Goal: Task Accomplishment & Management: Complete application form

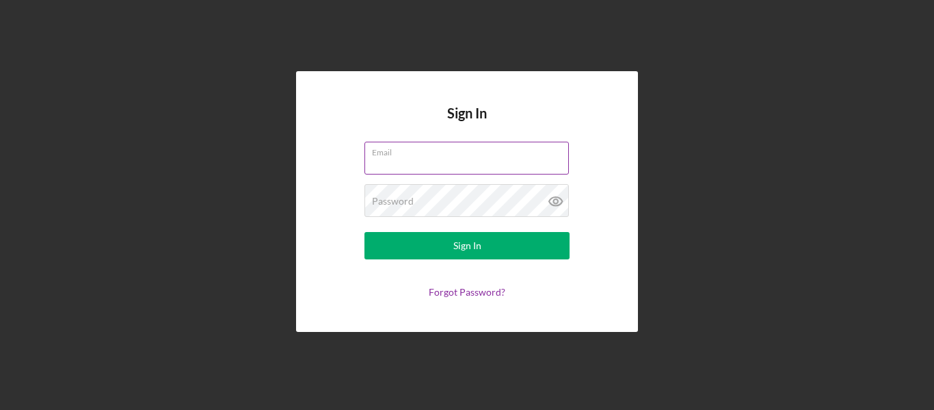
click at [394, 168] on input "Email" at bounding box center [467, 158] width 205 height 33
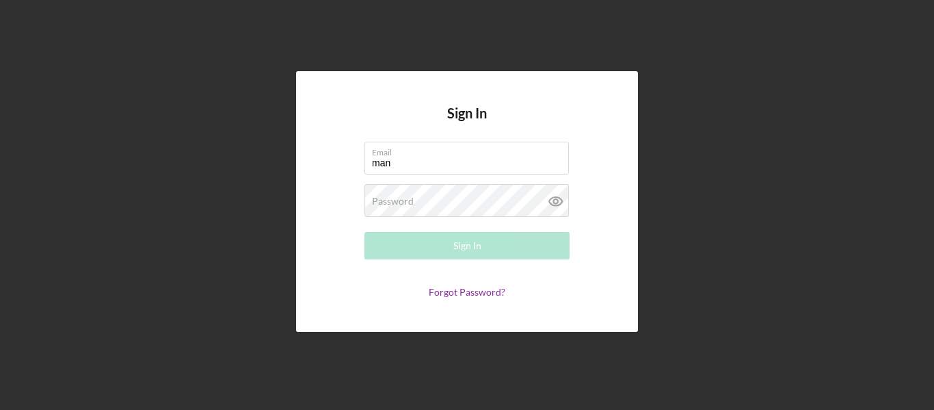
type input "[DOMAIN_NAME][EMAIL_ADDRESS][DOMAIN_NAME]"
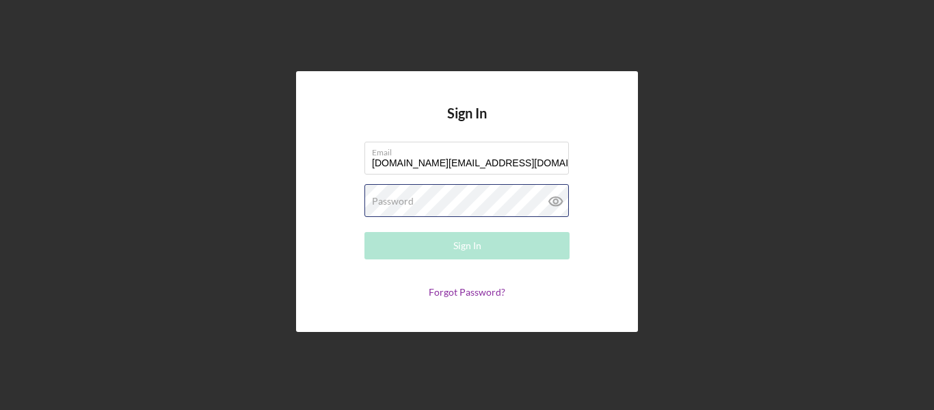
click at [430, 199] on div "Password Required" at bounding box center [467, 201] width 205 height 34
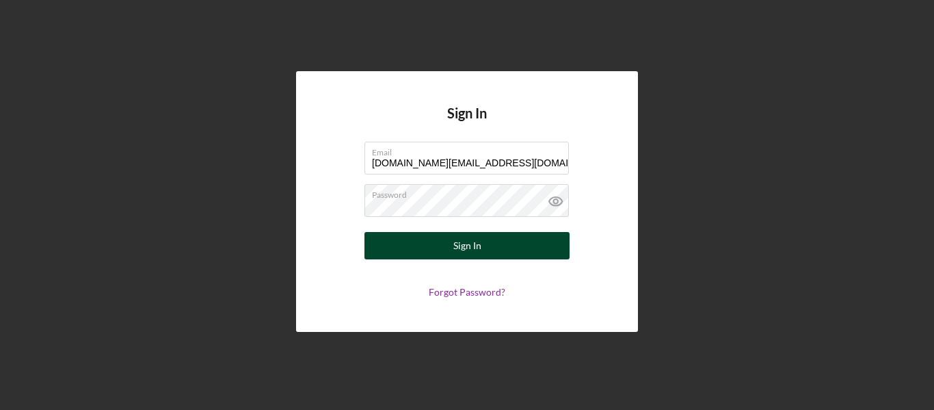
click at [461, 242] on div "Sign In" at bounding box center [467, 245] width 28 height 27
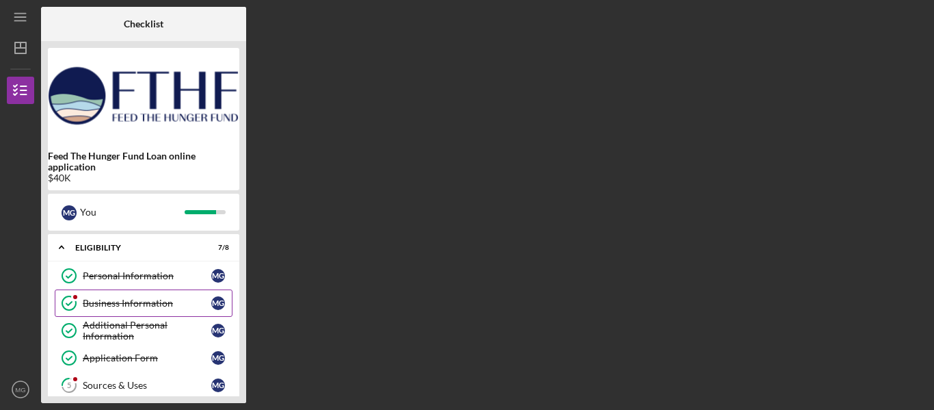
click at [140, 298] on div "Business Information" at bounding box center [147, 303] width 129 height 11
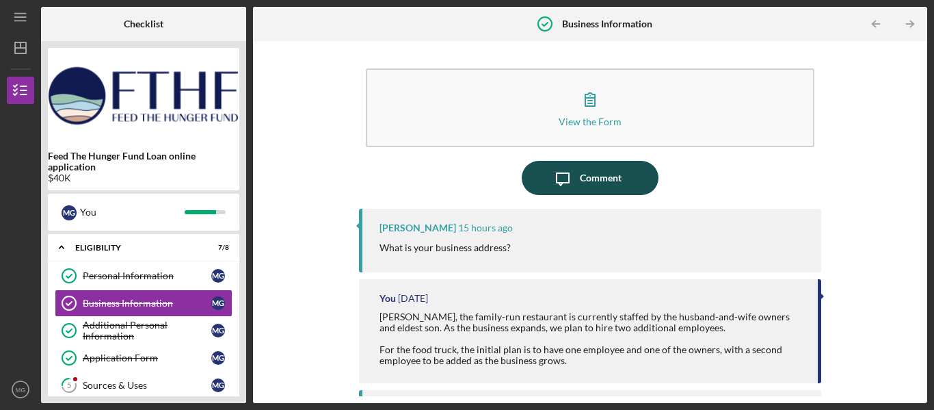
click at [606, 180] on div "Comment" at bounding box center [601, 178] width 42 height 34
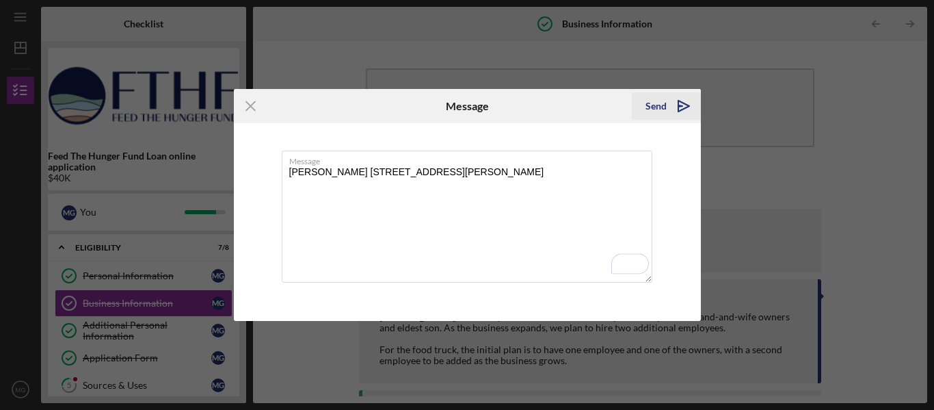
type textarea "[PERSON_NAME] [STREET_ADDRESS][PERSON_NAME]"
click at [683, 104] on icon "Icon/icon-invite-send" at bounding box center [684, 106] width 34 height 34
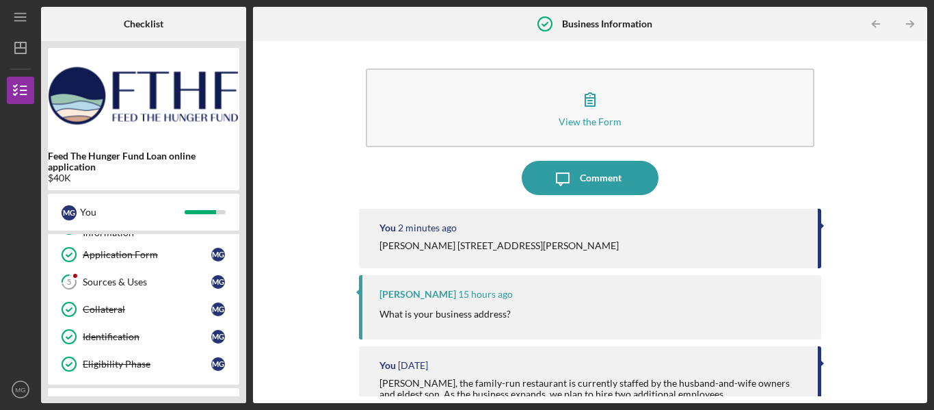
scroll to position [96, 0]
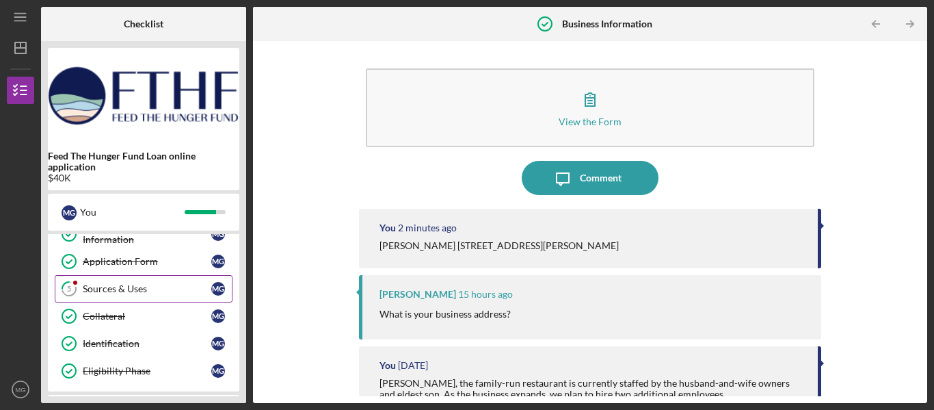
click at [116, 284] on div "Sources & Uses" at bounding box center [147, 288] width 129 height 11
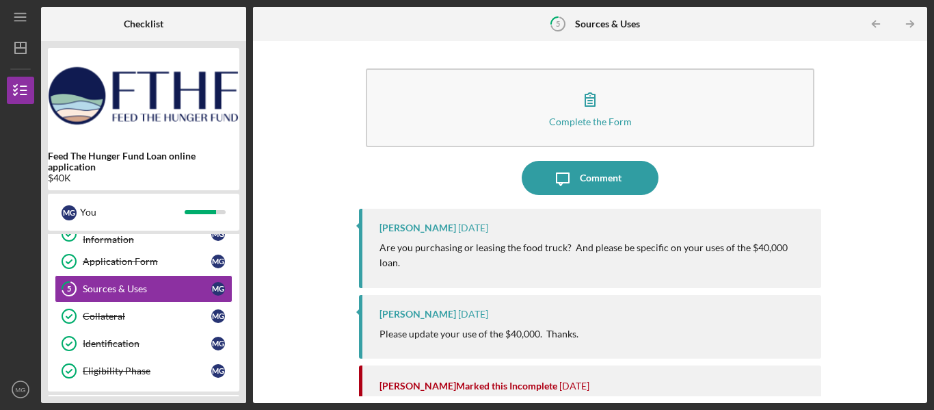
scroll to position [1, 0]
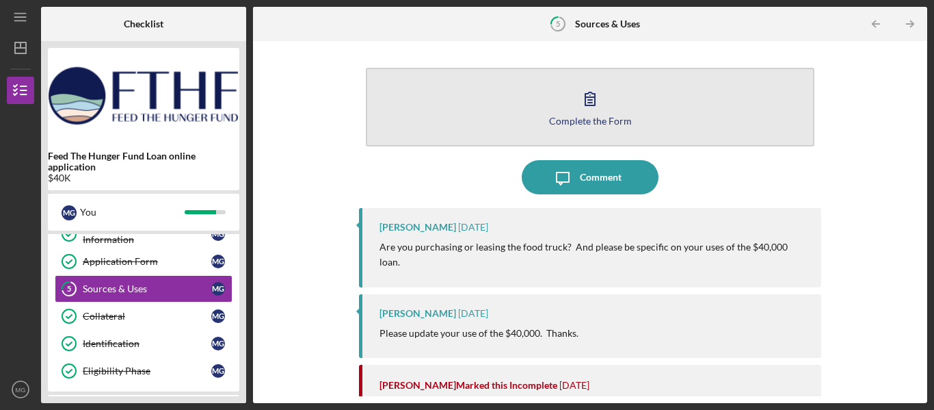
click at [601, 123] on div "Complete the Form" at bounding box center [590, 121] width 83 height 10
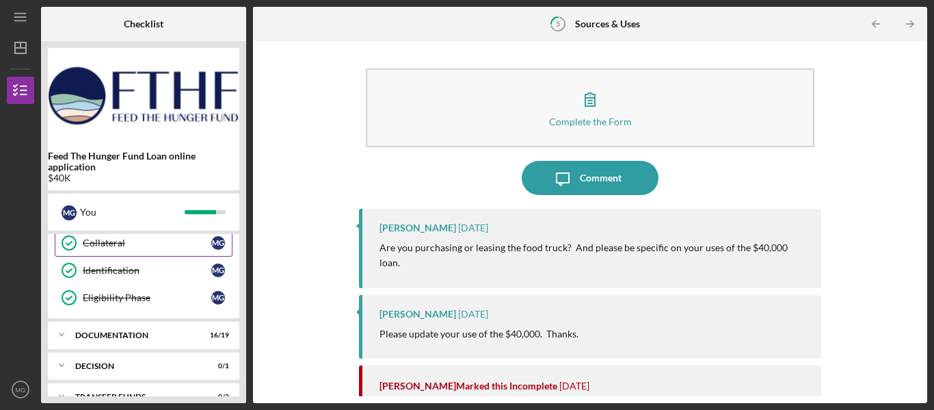
scroll to position [191, 0]
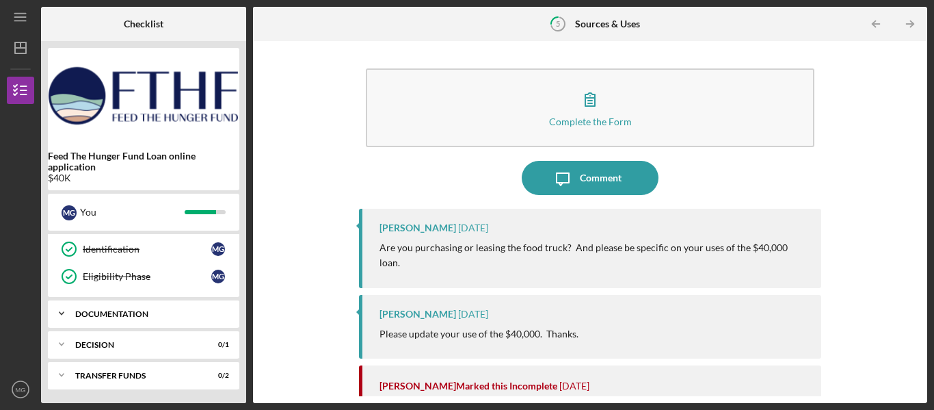
click at [174, 319] on div "Icon/Expander Documentation 16 / 19" at bounding box center [144, 313] width 192 height 27
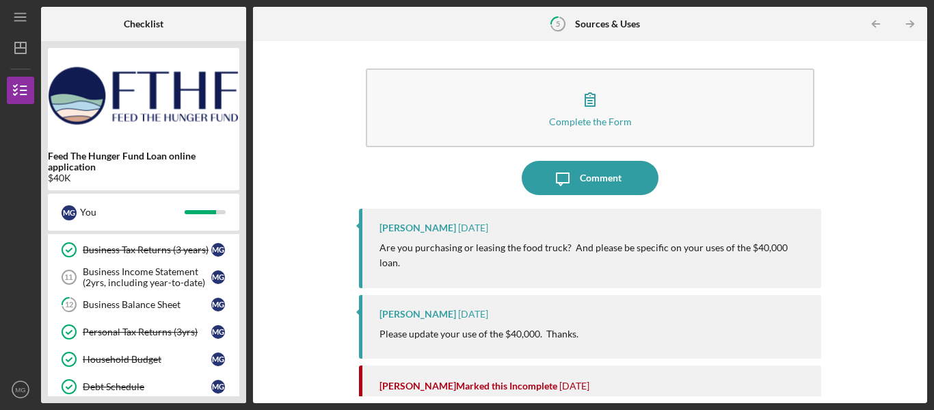
scroll to position [329, 0]
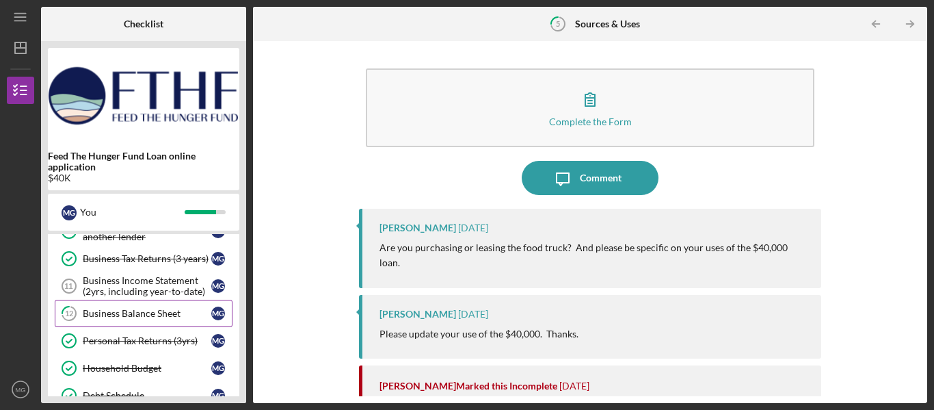
click at [142, 311] on div "Business Balance Sheet" at bounding box center [147, 313] width 129 height 11
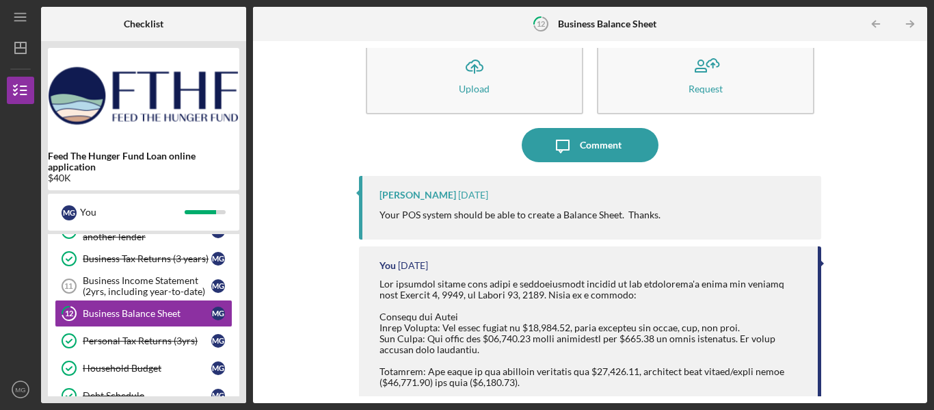
scroll to position [34, 0]
click at [562, 213] on p "Your POS system should be able to create a Balance Sheet. Thanks." at bounding box center [520, 213] width 281 height 15
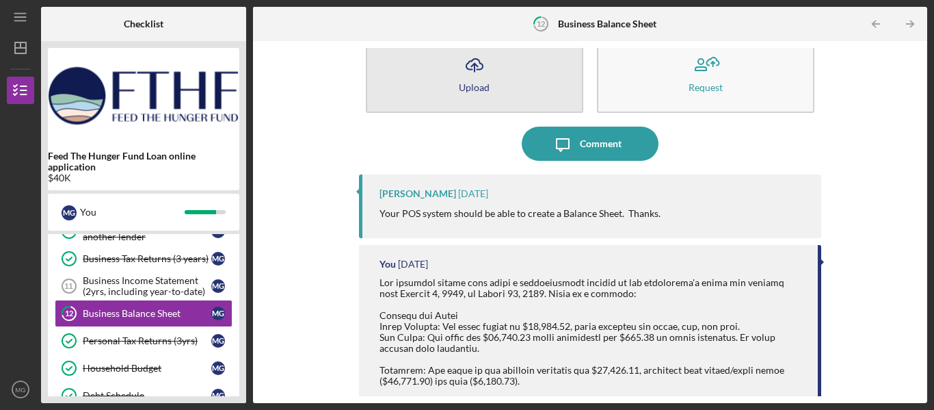
click at [502, 77] on button "Icon/Upload Upload" at bounding box center [475, 73] width 218 height 79
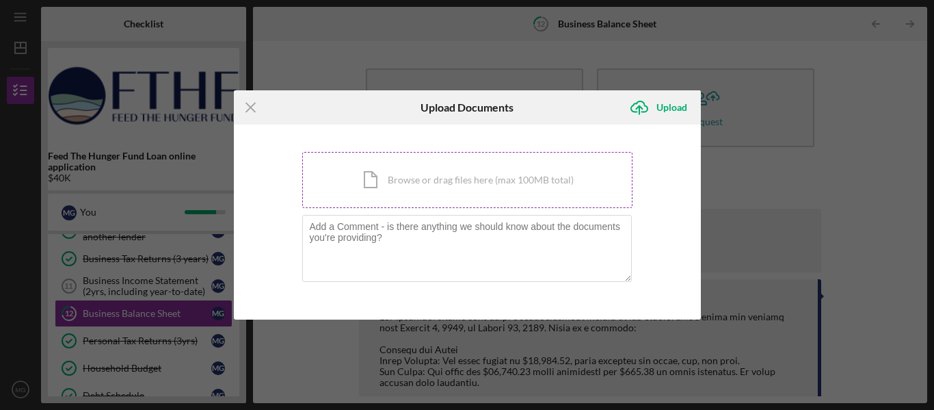
click at [435, 173] on div "Icon/Document Browse or drag files here (max 100MB total) Tap to choose files o…" at bounding box center [467, 180] width 330 height 56
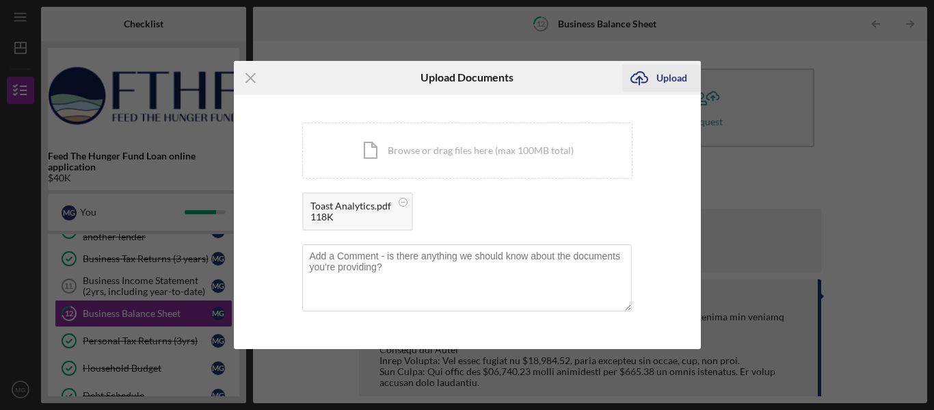
click at [661, 81] on div "Upload" at bounding box center [672, 77] width 31 height 27
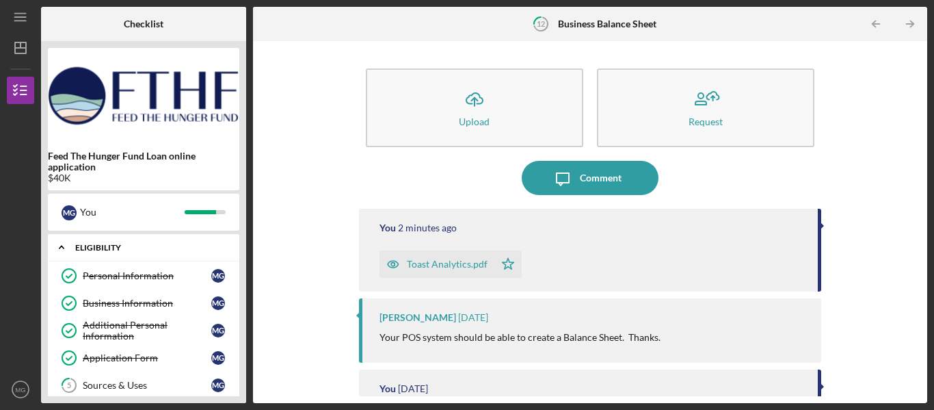
click at [63, 243] on icon "Icon/Expander" at bounding box center [61, 246] width 27 height 27
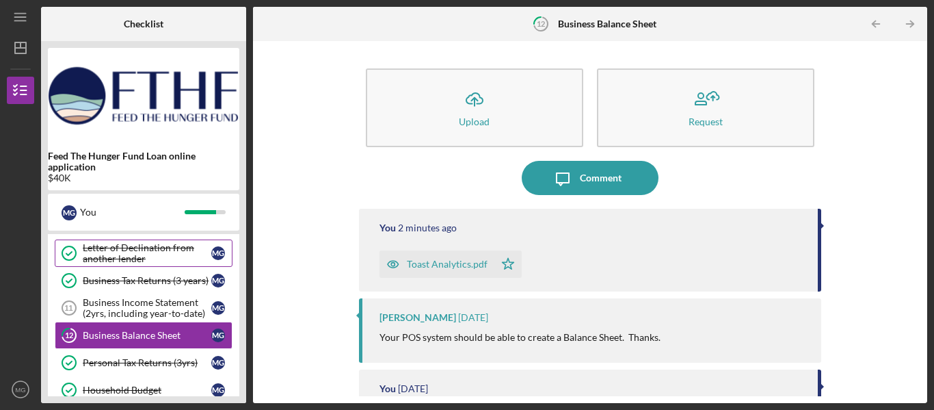
scroll to position [84, 0]
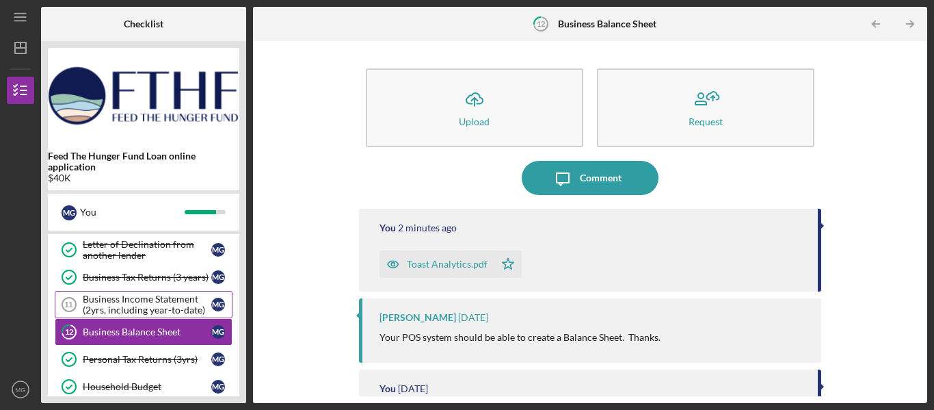
click at [140, 304] on div "Business Income Statement (2yrs, including year-to-date)" at bounding box center [147, 304] width 129 height 22
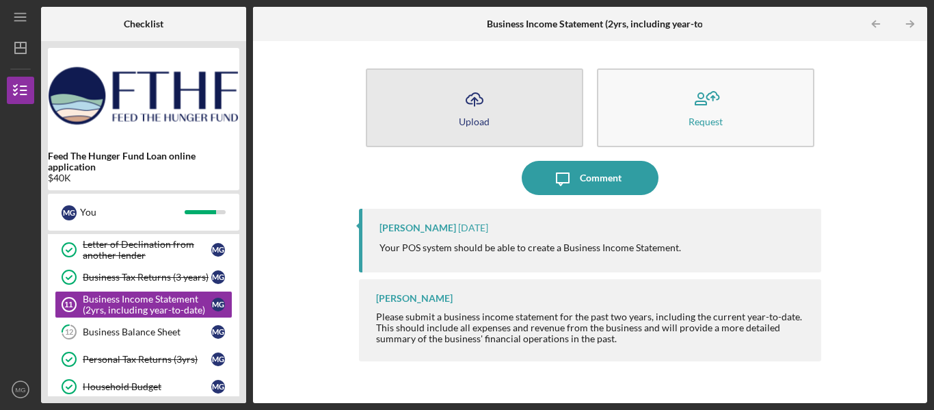
click at [469, 117] on div "Upload" at bounding box center [474, 121] width 31 height 10
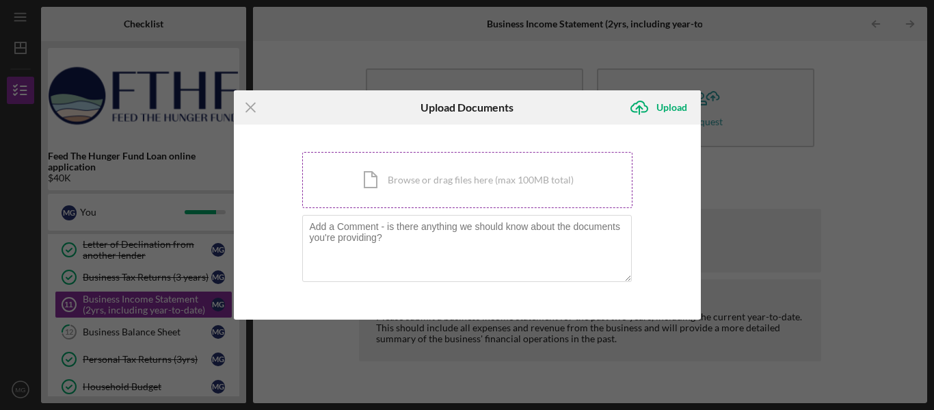
click at [416, 179] on div "Icon/Document Browse or drag files here (max 100MB total) Tap to choose files o…" at bounding box center [467, 180] width 330 height 56
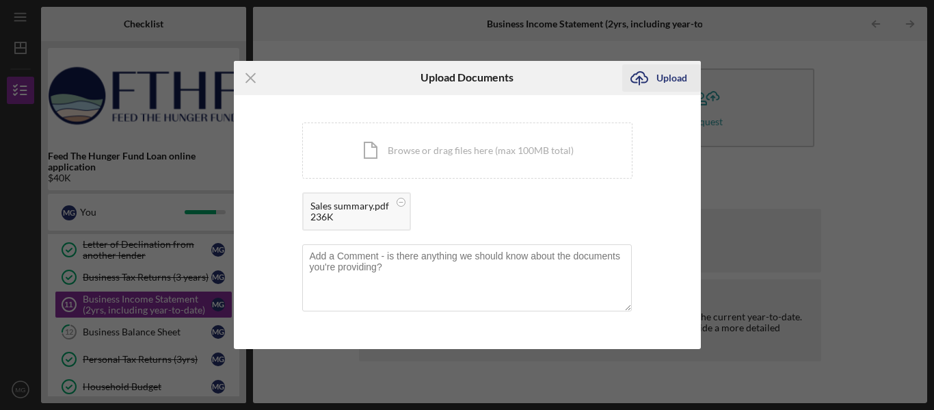
click at [670, 81] on div "Upload" at bounding box center [672, 77] width 31 height 27
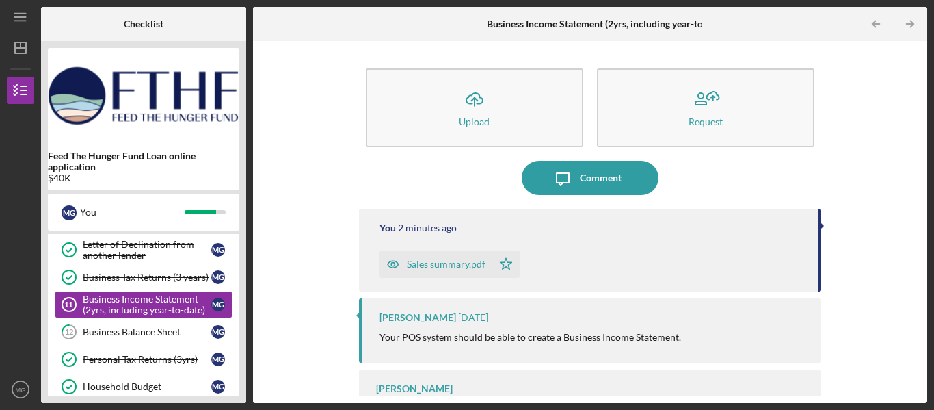
scroll to position [42, 0]
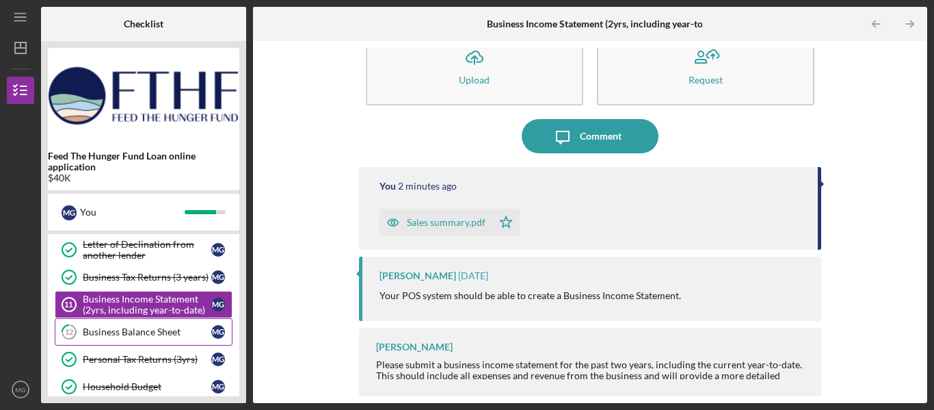
click at [133, 330] on div "Business Balance Sheet" at bounding box center [147, 331] width 129 height 11
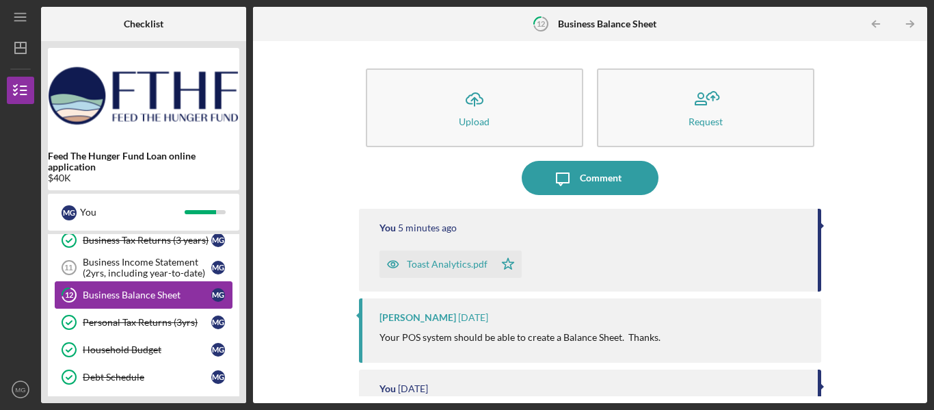
scroll to position [122, 0]
click at [157, 273] on div "Business Income Statement (2yrs, including year-to-date)" at bounding box center [147, 267] width 129 height 22
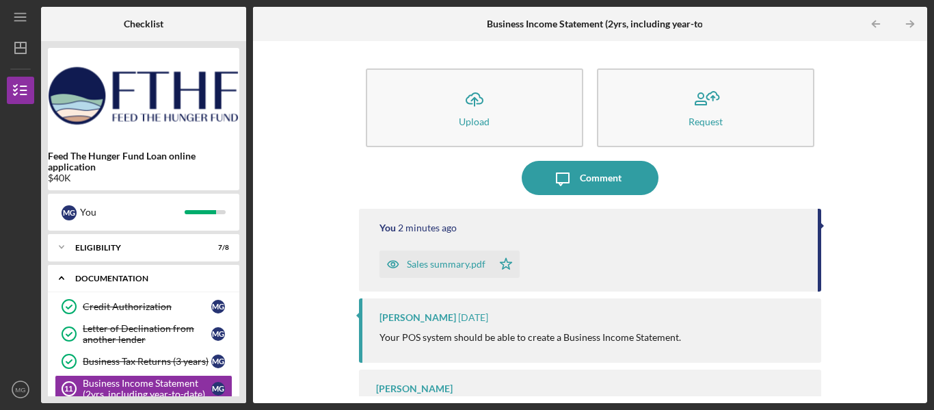
click at [60, 277] on icon "Icon/Expander" at bounding box center [61, 277] width 27 height 27
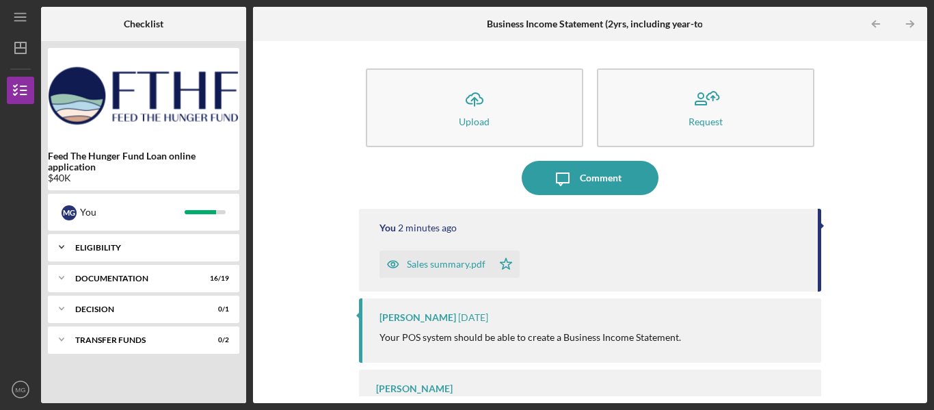
click at [65, 248] on icon "Icon/Expander" at bounding box center [61, 246] width 27 height 27
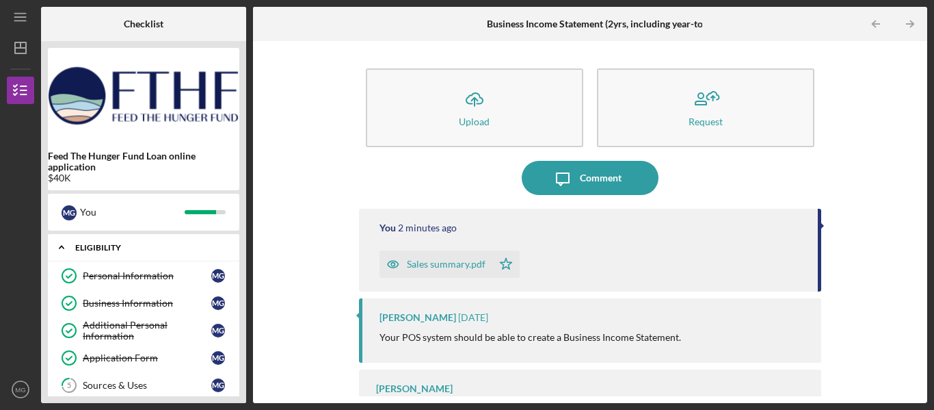
click at [65, 248] on icon "Icon/Expander" at bounding box center [61, 246] width 27 height 27
